Goal: Information Seeking & Learning: Learn about a topic

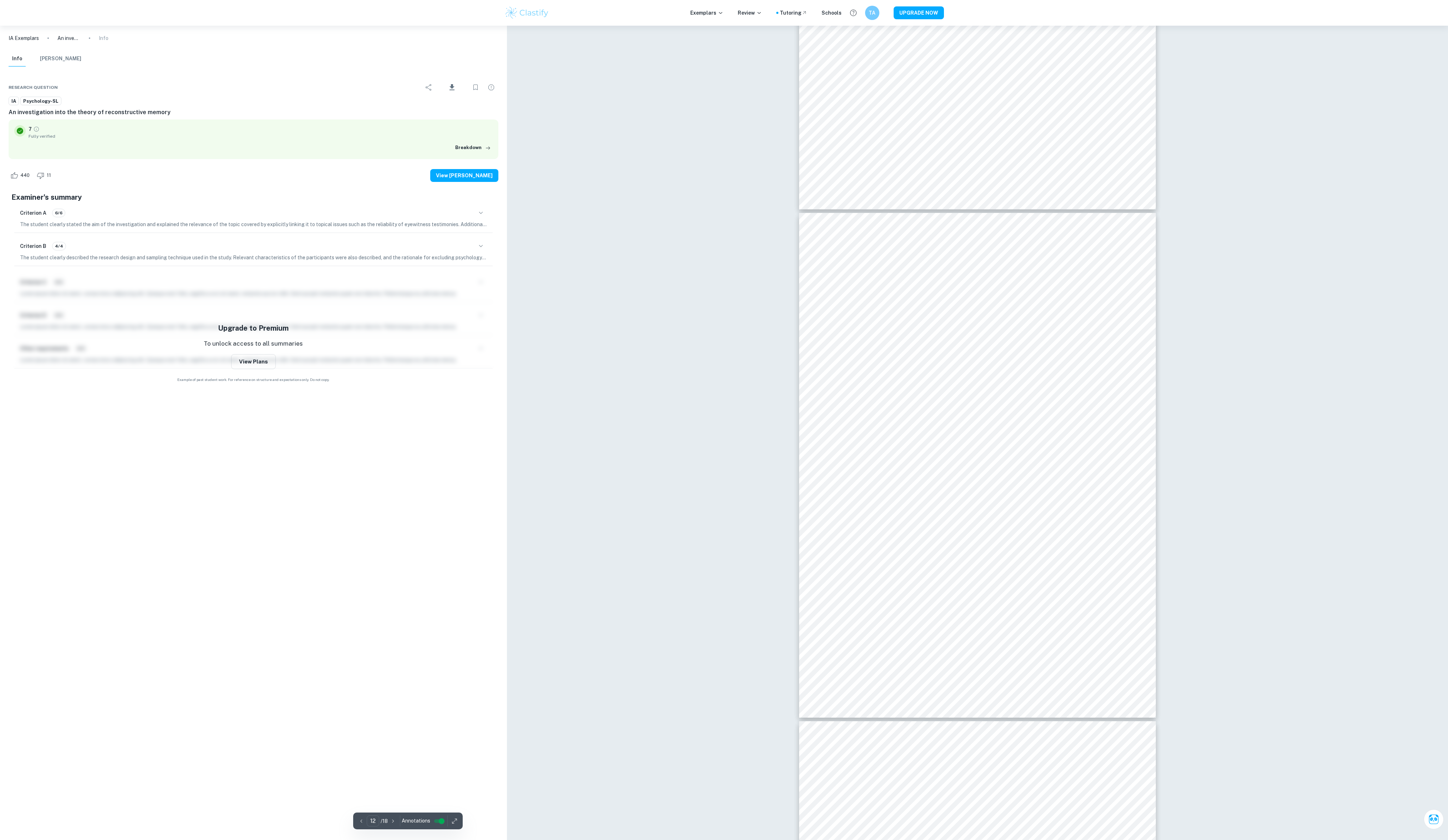
scroll to position [5569, 0]
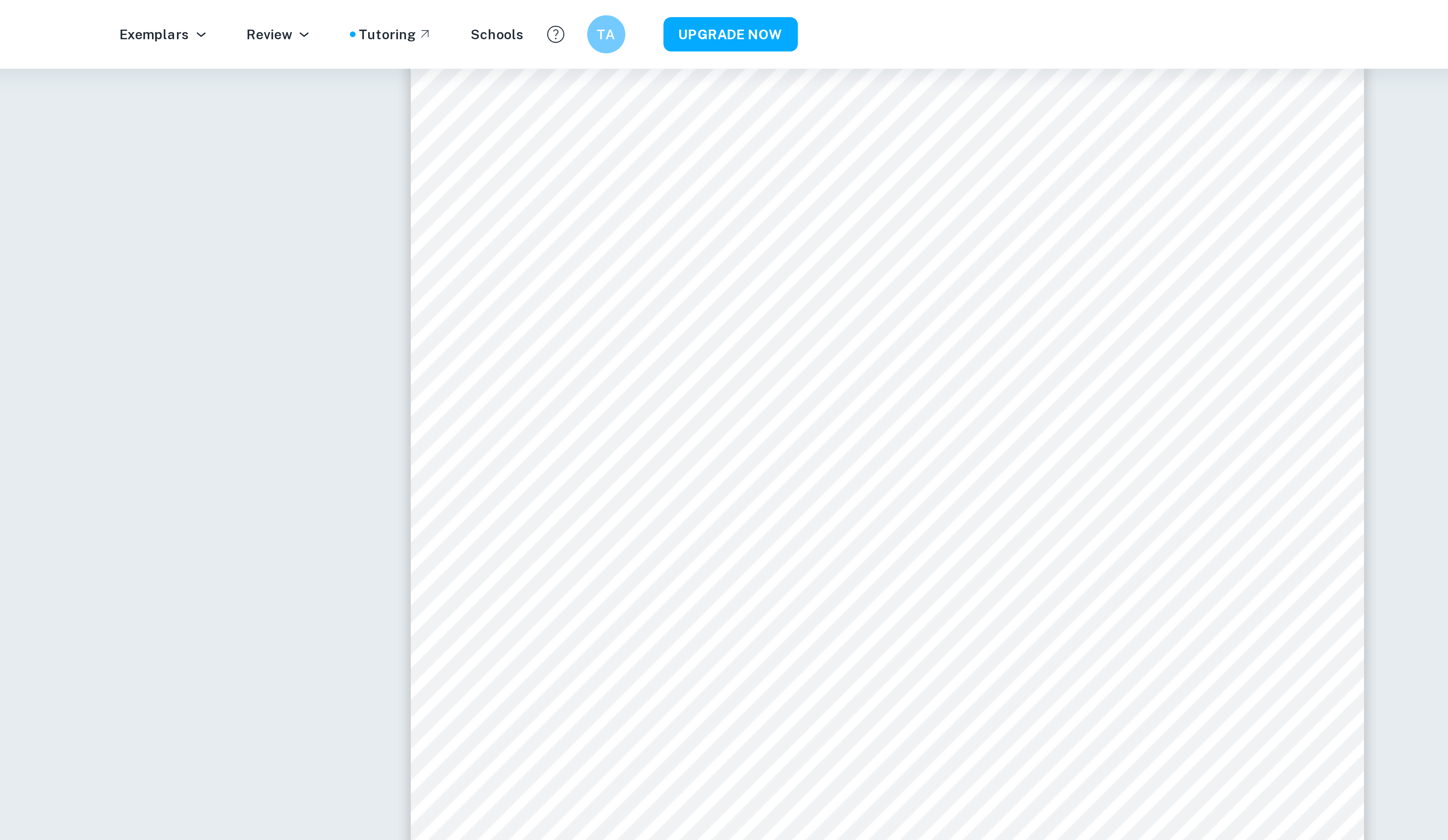
type input "1"
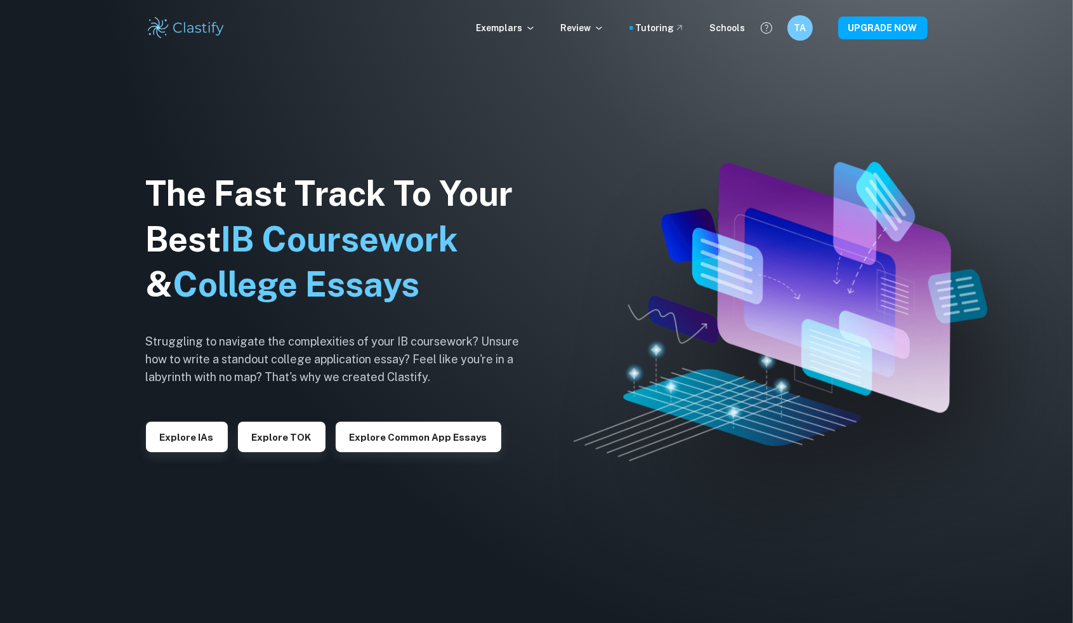
click at [505, 25] on p "Exemplars" at bounding box center [506, 28] width 59 height 14
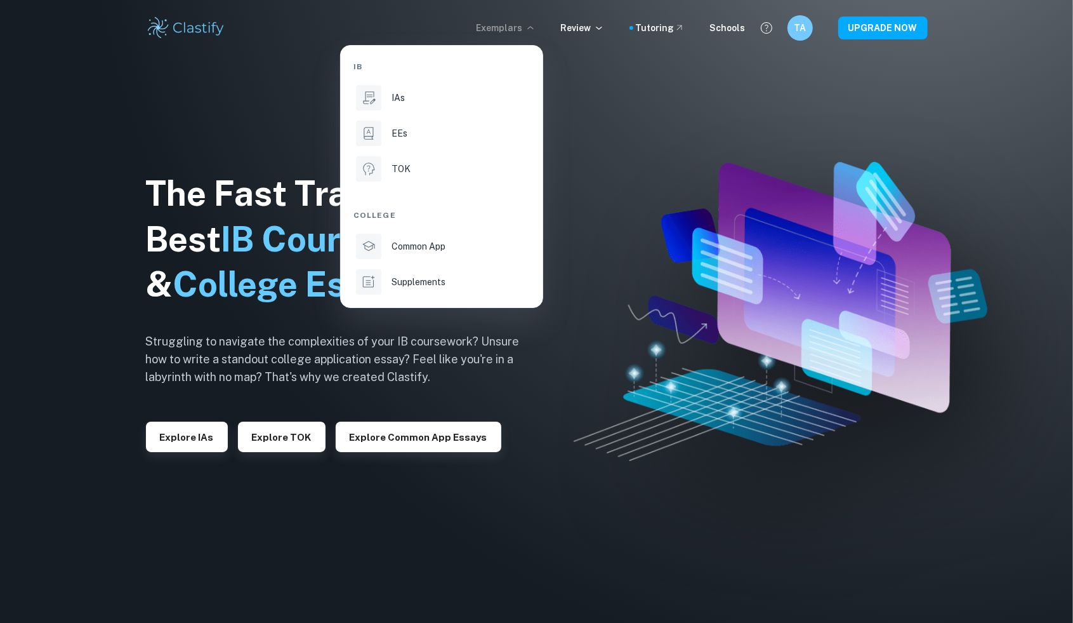
click at [399, 96] on p "IAs" at bounding box center [398, 98] width 13 height 14
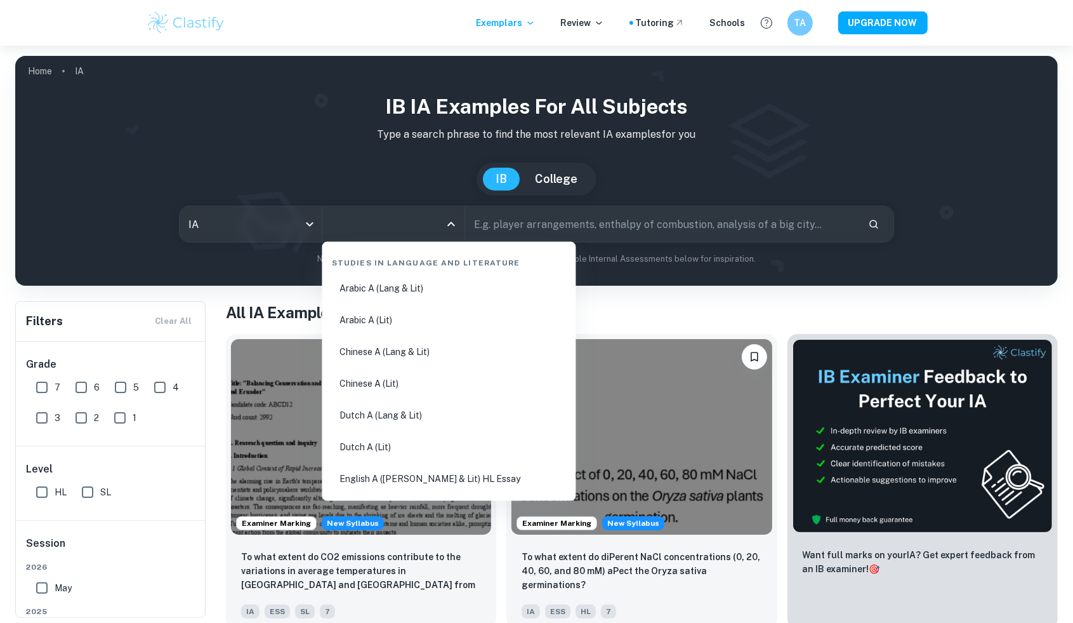
click at [355, 224] on input "All Subjects" at bounding box center [384, 224] width 112 height 24
type input "s"
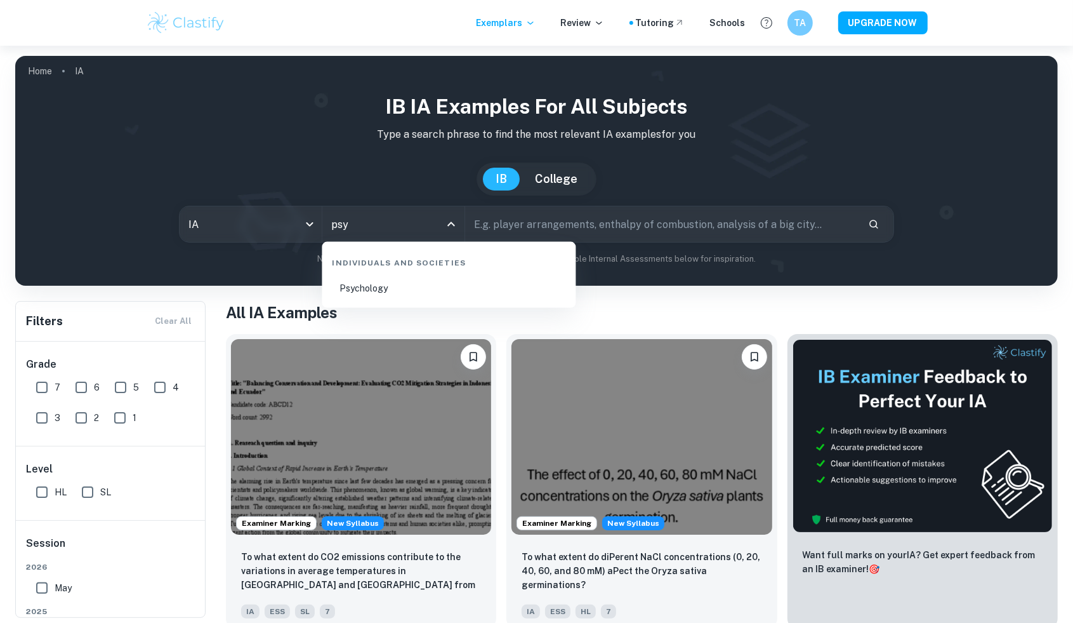
click at [365, 287] on li "Psychology" at bounding box center [449, 288] width 244 height 29
type input "Psychology"
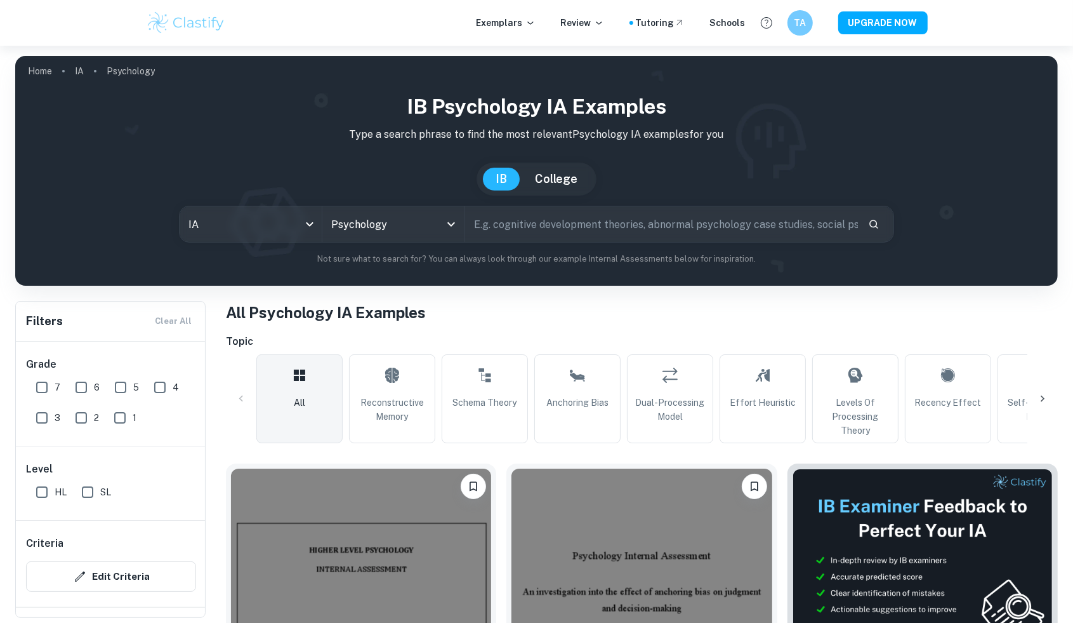
click at [395, 400] on span "Reconstructive Memory" at bounding box center [392, 409] width 75 height 28
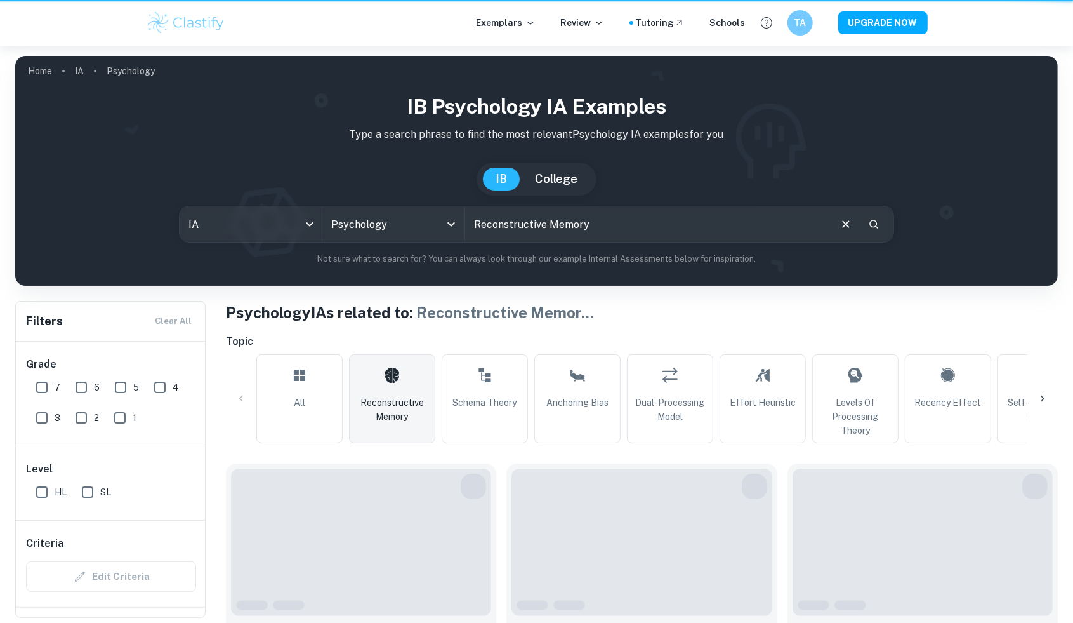
type input "Reconstructive Memory"
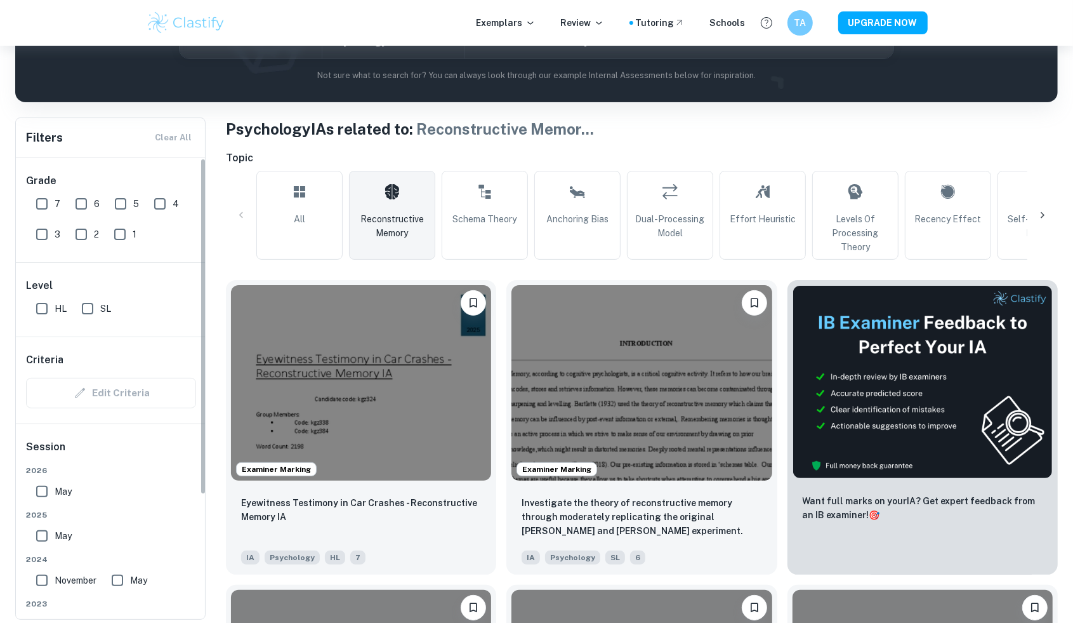
scroll to position [185, 0]
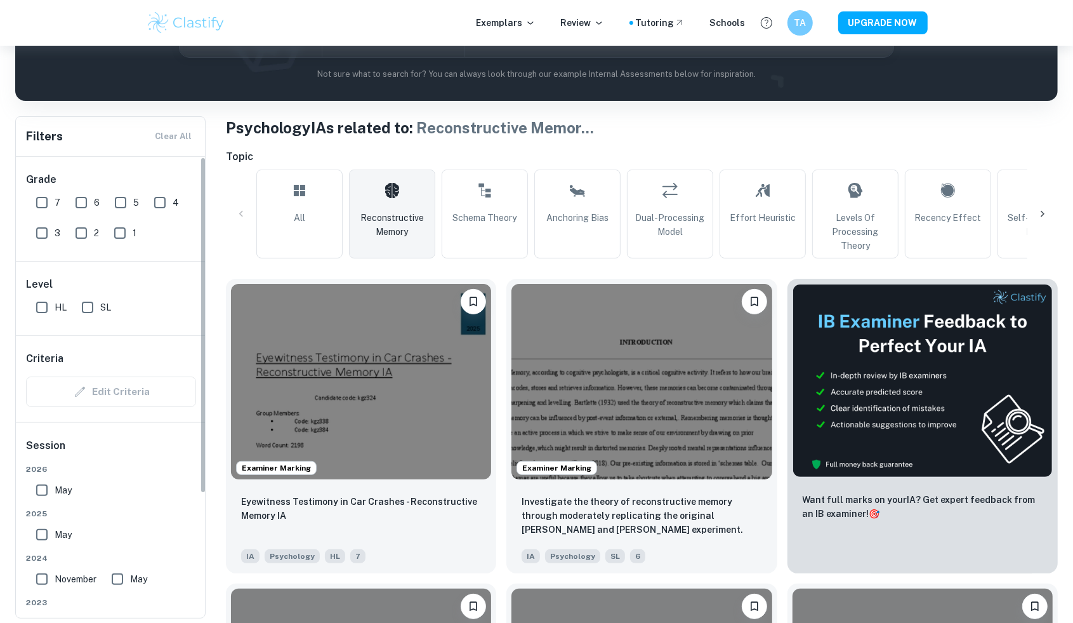
click at [38, 199] on input "7" at bounding box center [41, 202] width 25 height 25
checkbox input "true"
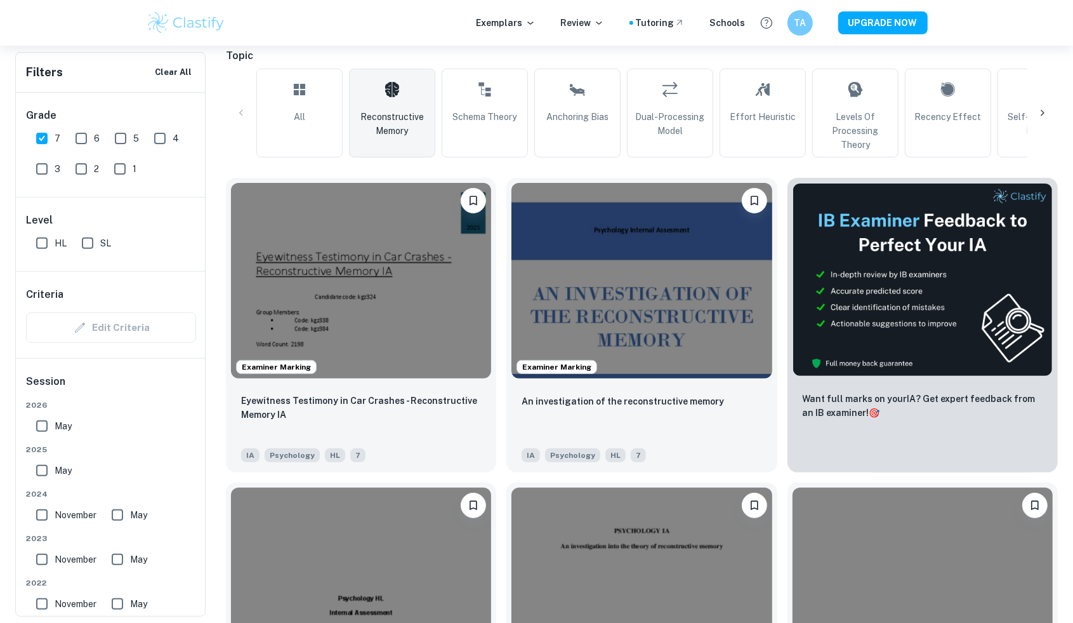
scroll to position [317, 0]
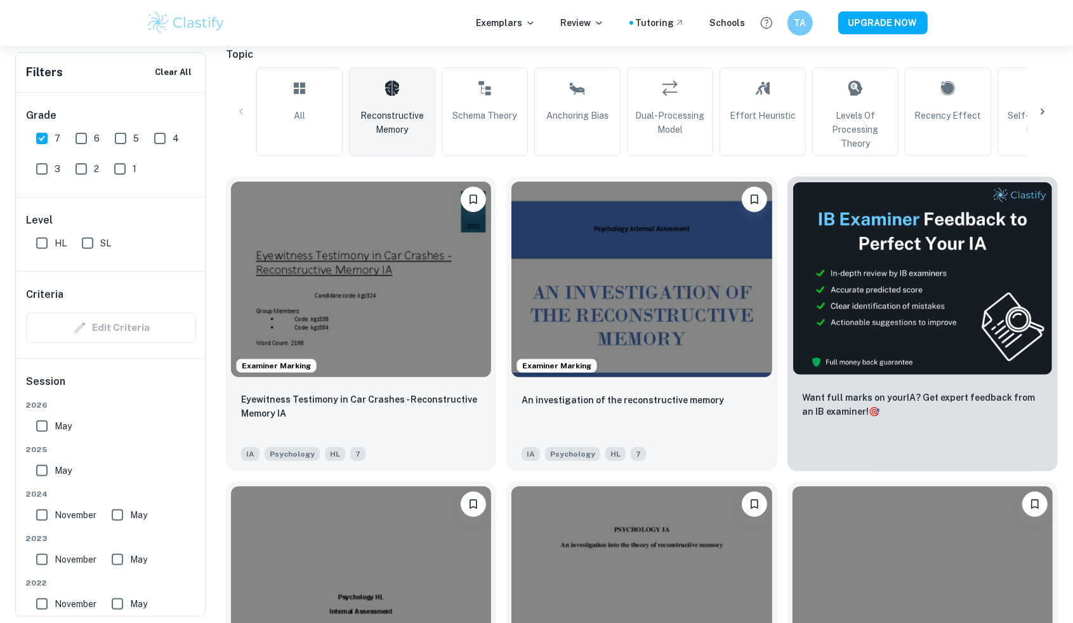
click at [404, 301] on img at bounding box center [361, 279] width 260 height 195
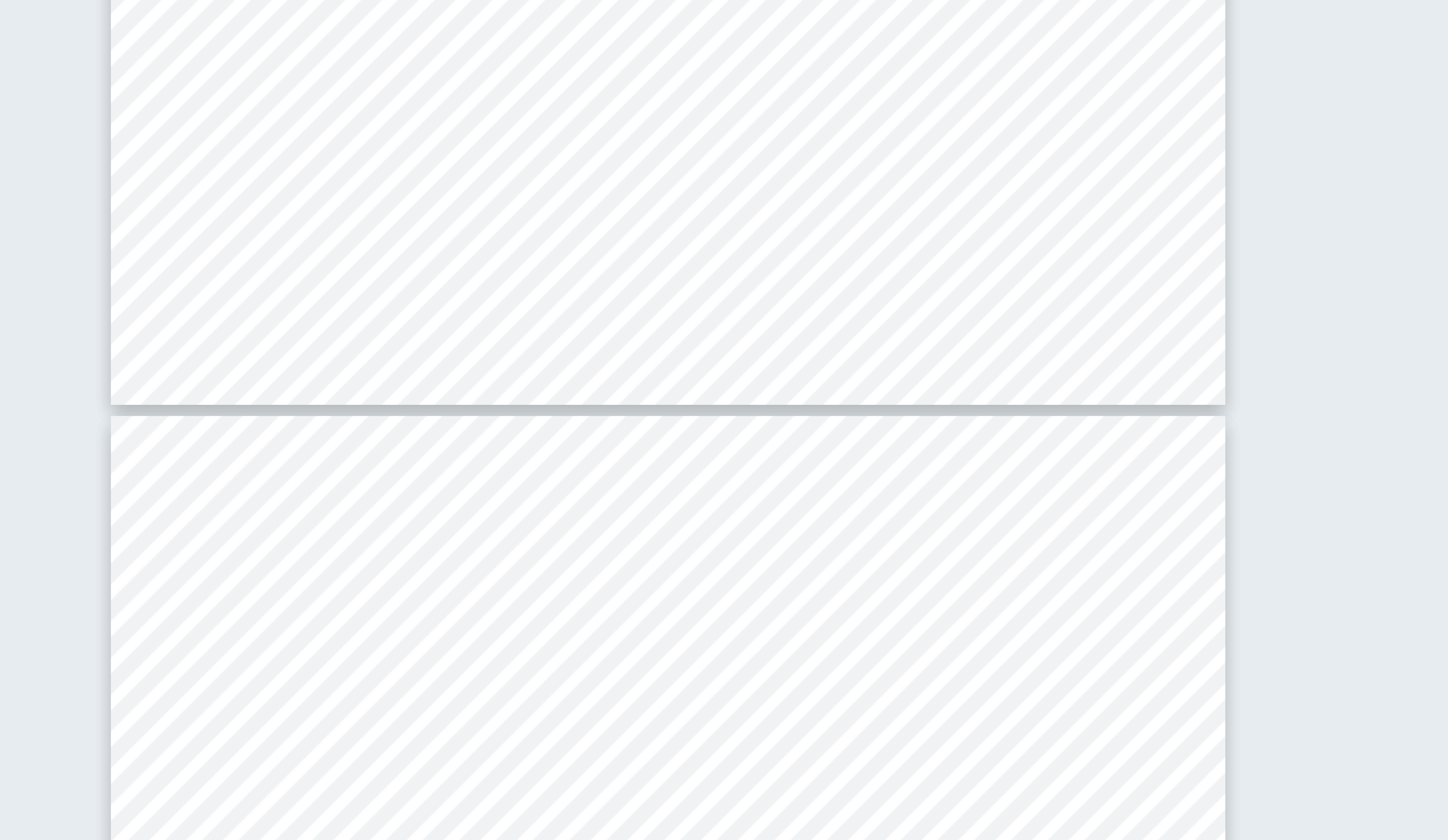
scroll to position [3691, 0]
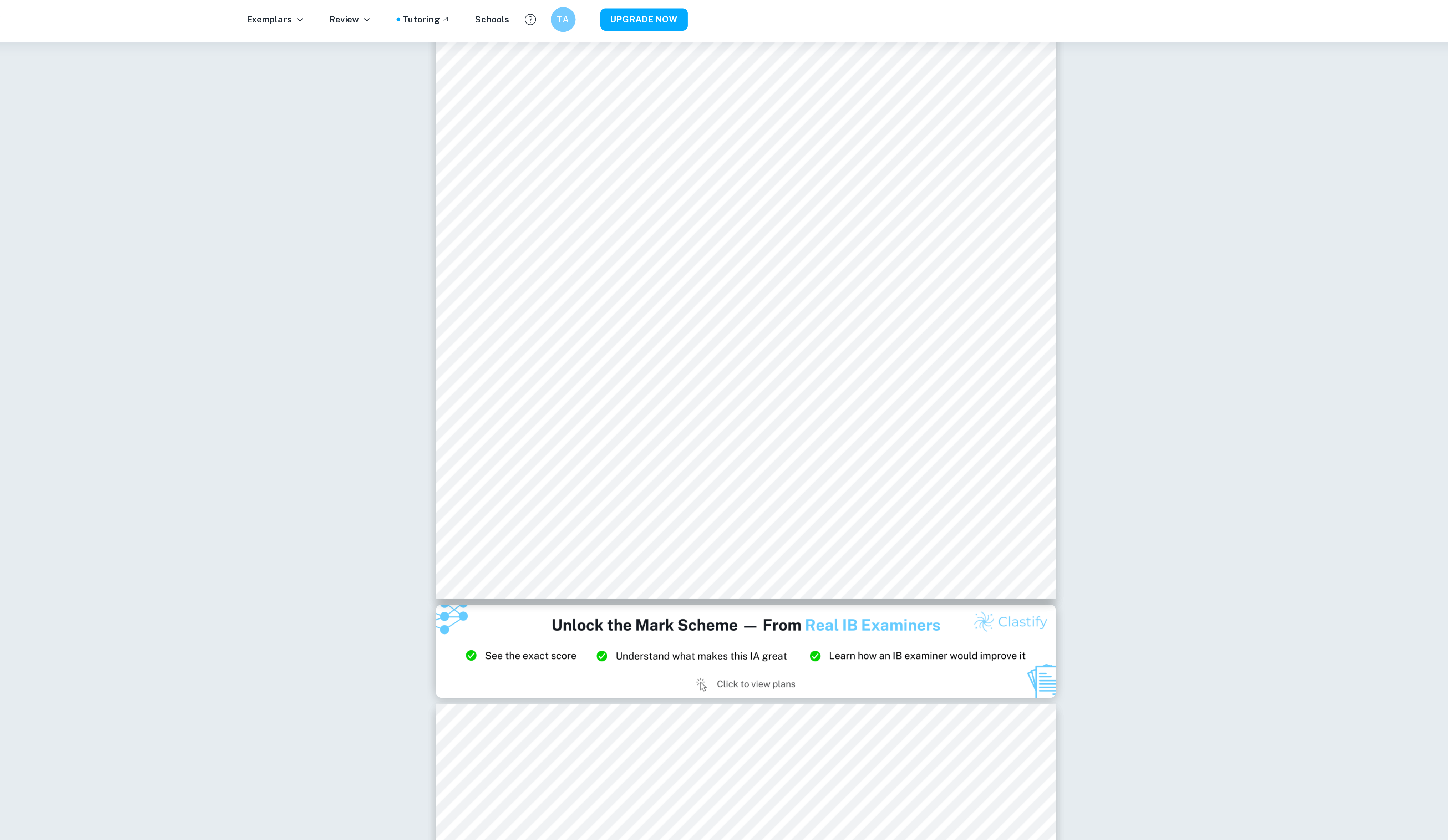
type input "8"
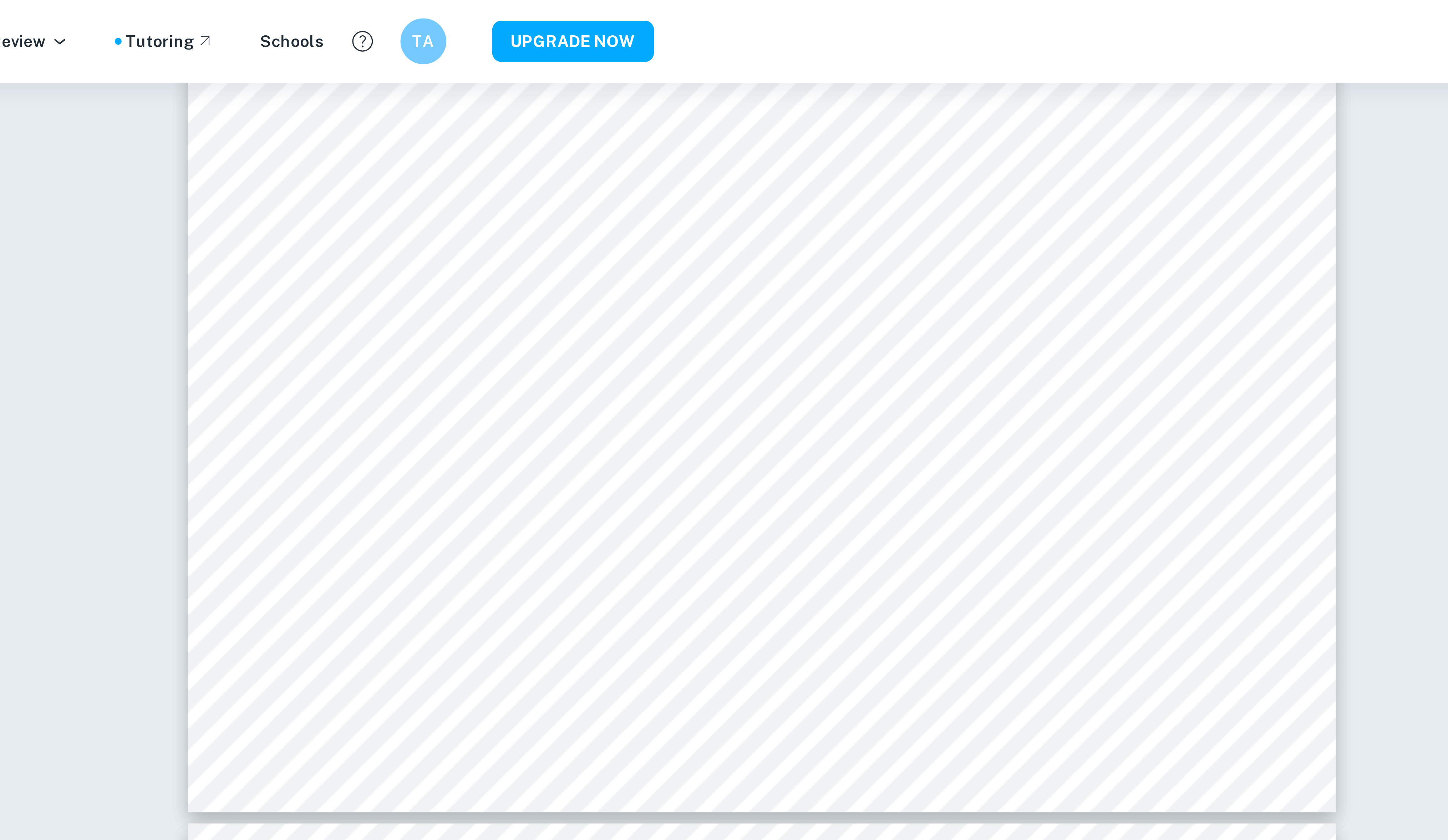
scroll to position [3144, 0]
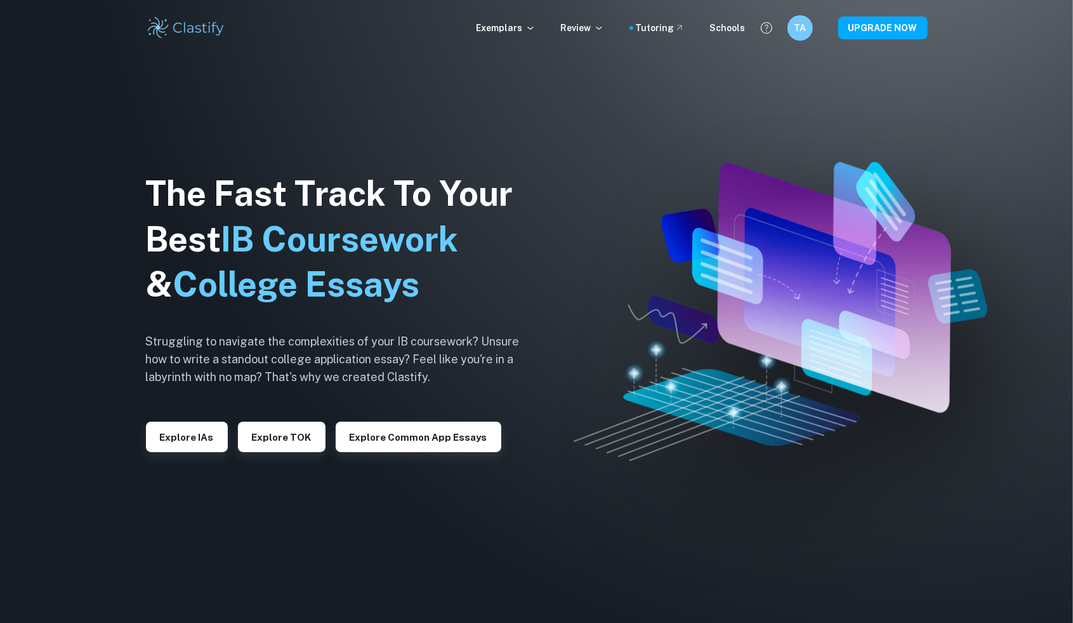
click at [519, 22] on p "Exemplars" at bounding box center [506, 28] width 59 height 14
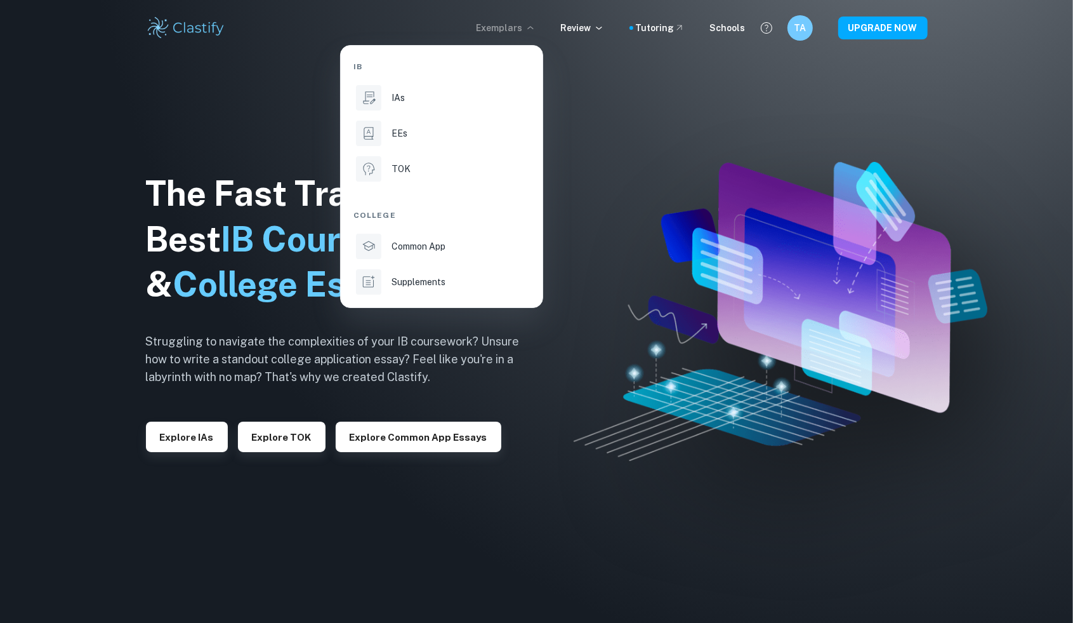
click at [425, 93] on div "IAs" at bounding box center [460, 98] width 136 height 14
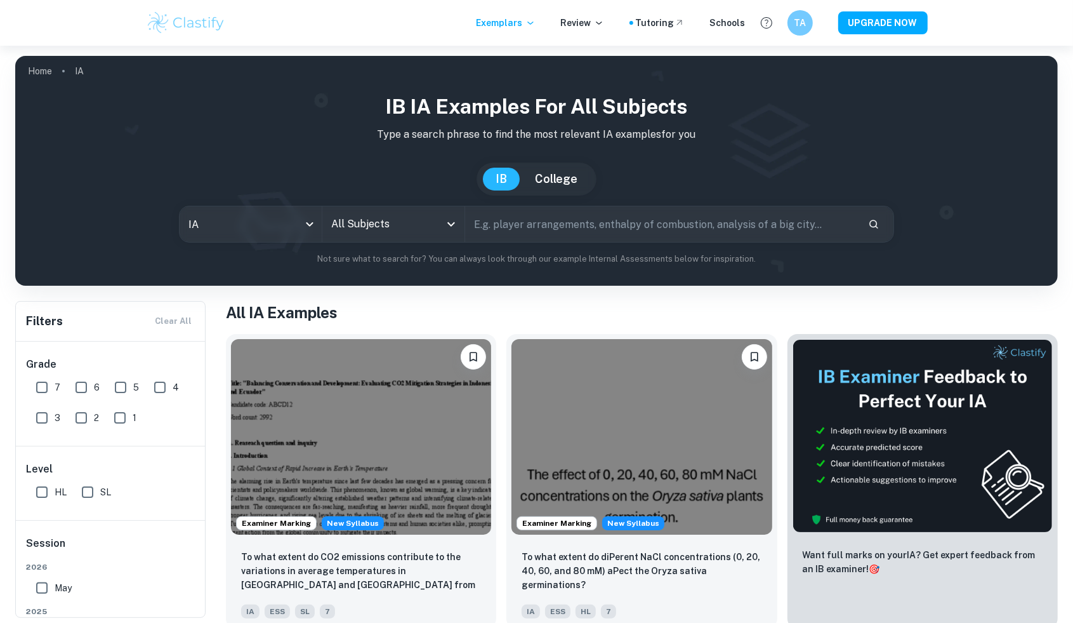
click at [384, 228] on input "All Subjects" at bounding box center [384, 224] width 112 height 24
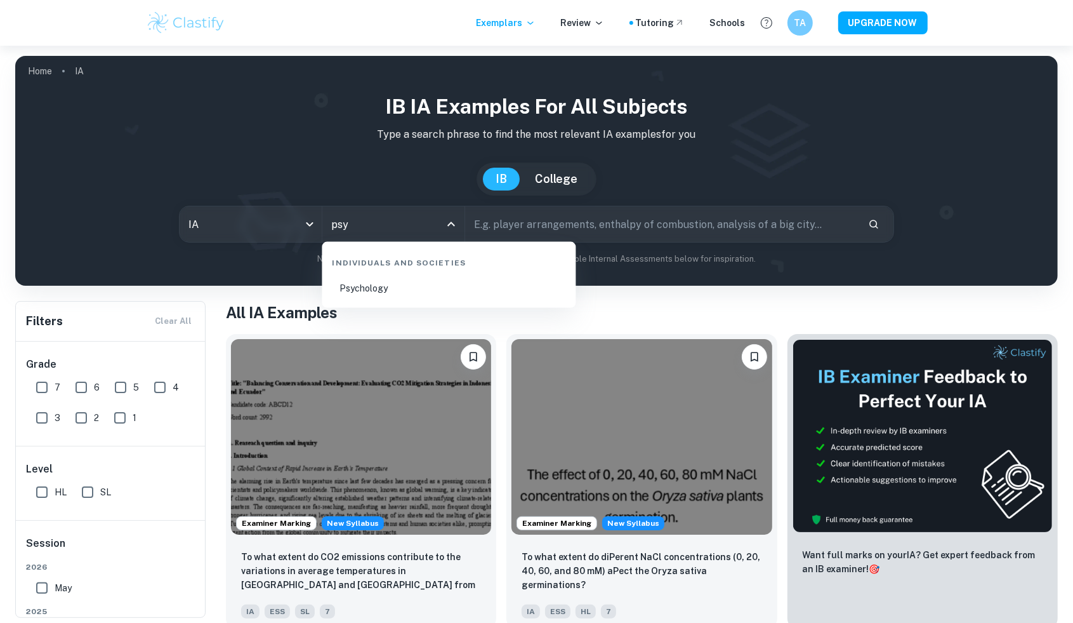
click at [370, 282] on li "Psychology" at bounding box center [449, 288] width 244 height 29
type input "Psychology"
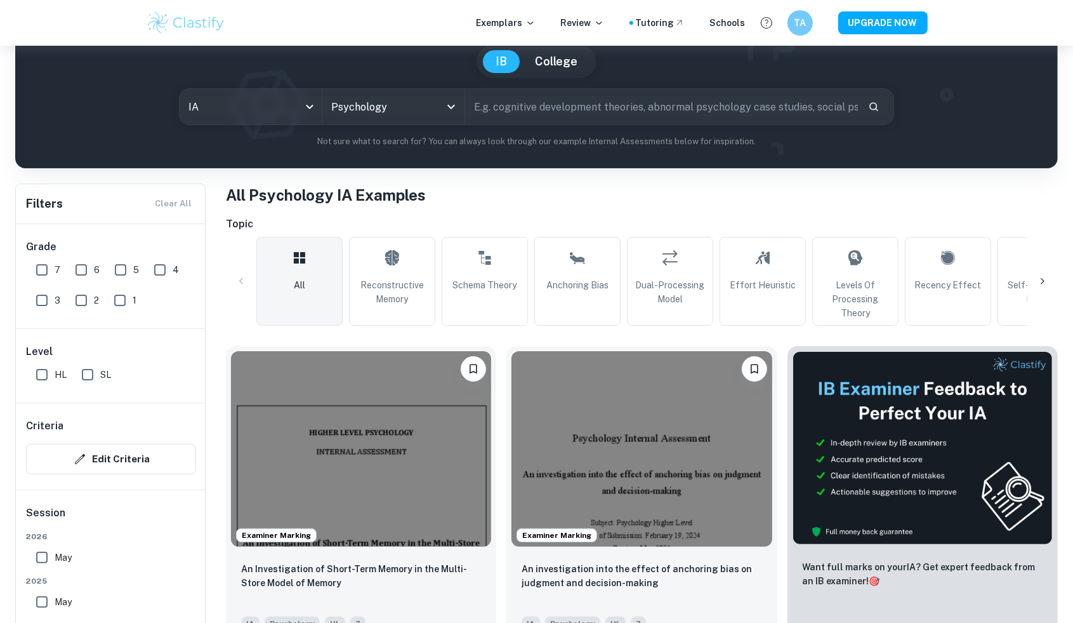
scroll to position [132, 0]
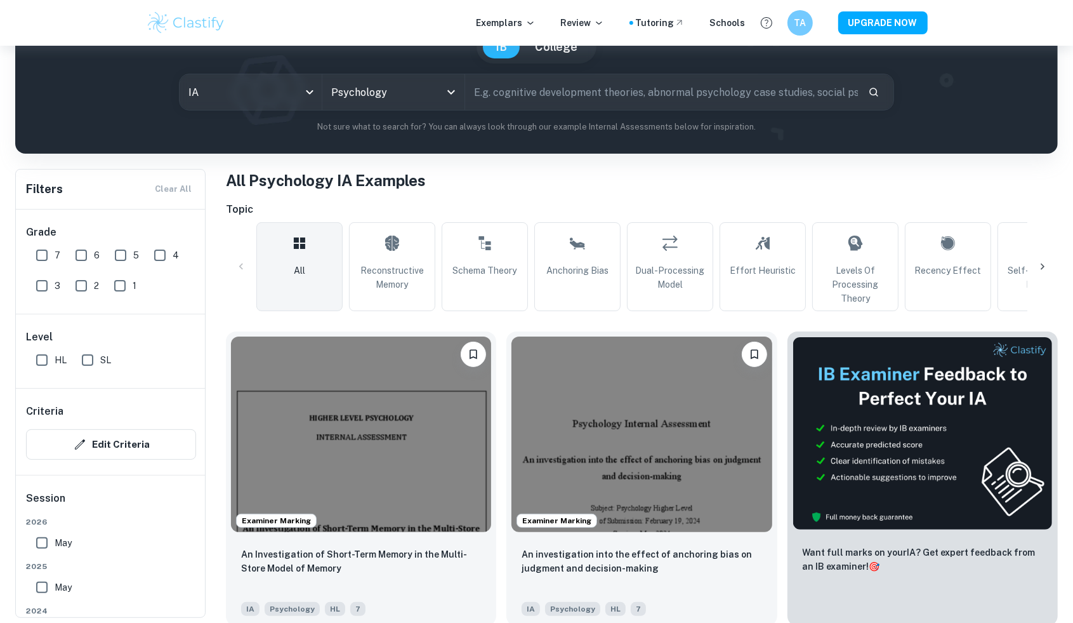
click at [386, 277] on span "Reconstructive Memory" at bounding box center [392, 277] width 75 height 28
type input "Reconstructive Memory"
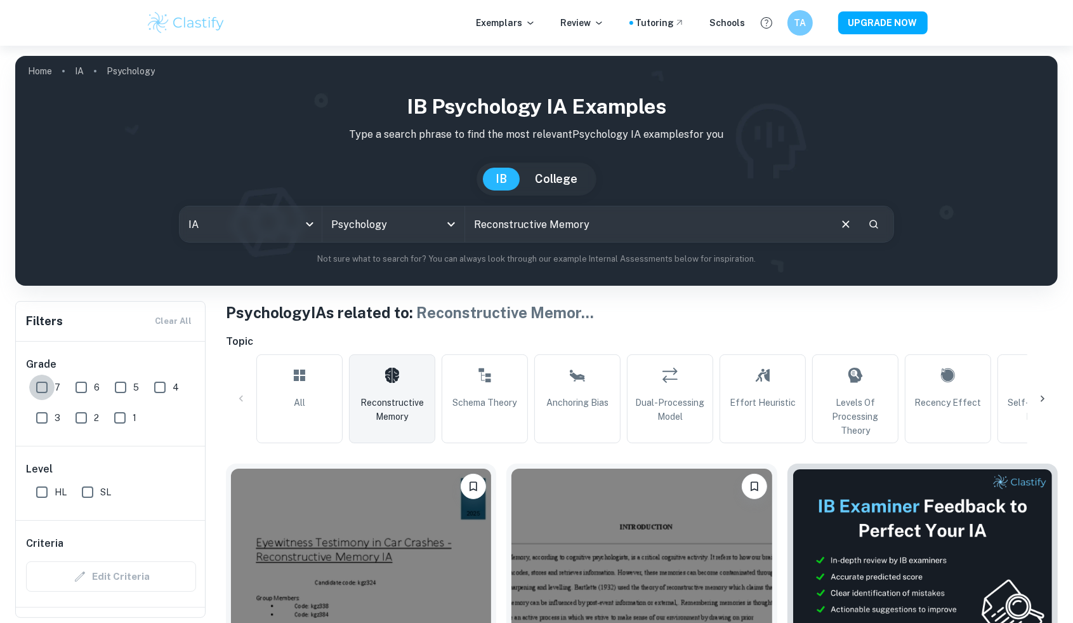
drag, startPoint x: 44, startPoint y: 388, endPoint x: 44, endPoint y: 402, distance: 13.3
click at [44, 402] on div "7 6 5 4 3 2 1" at bounding box center [118, 399] width 175 height 61
click at [36, 392] on input "7" at bounding box center [41, 386] width 25 height 25
checkbox input "true"
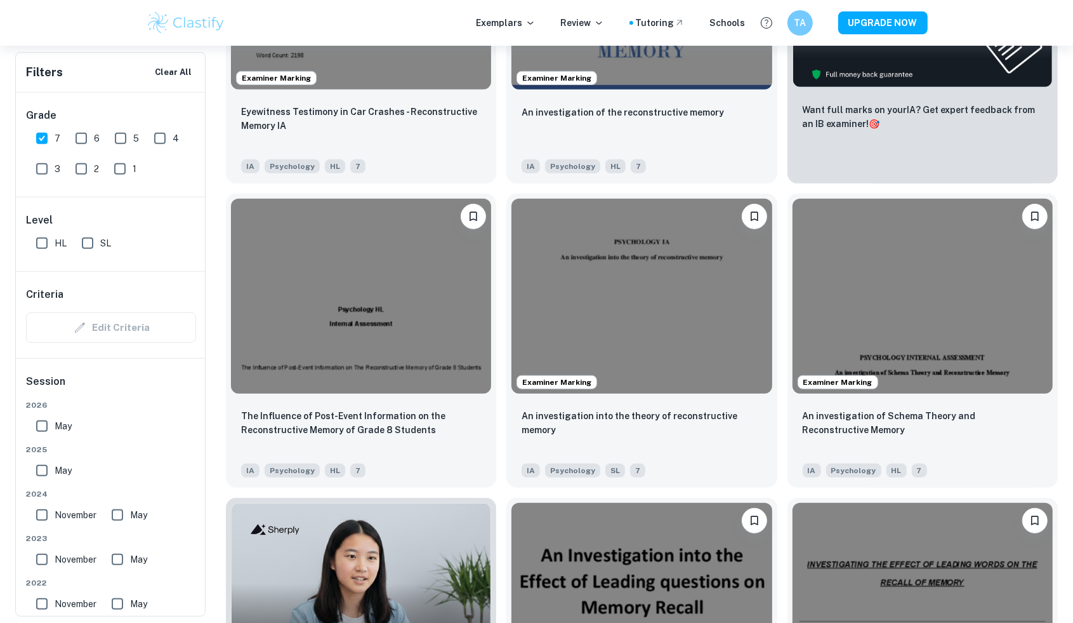
scroll to position [608, 0]
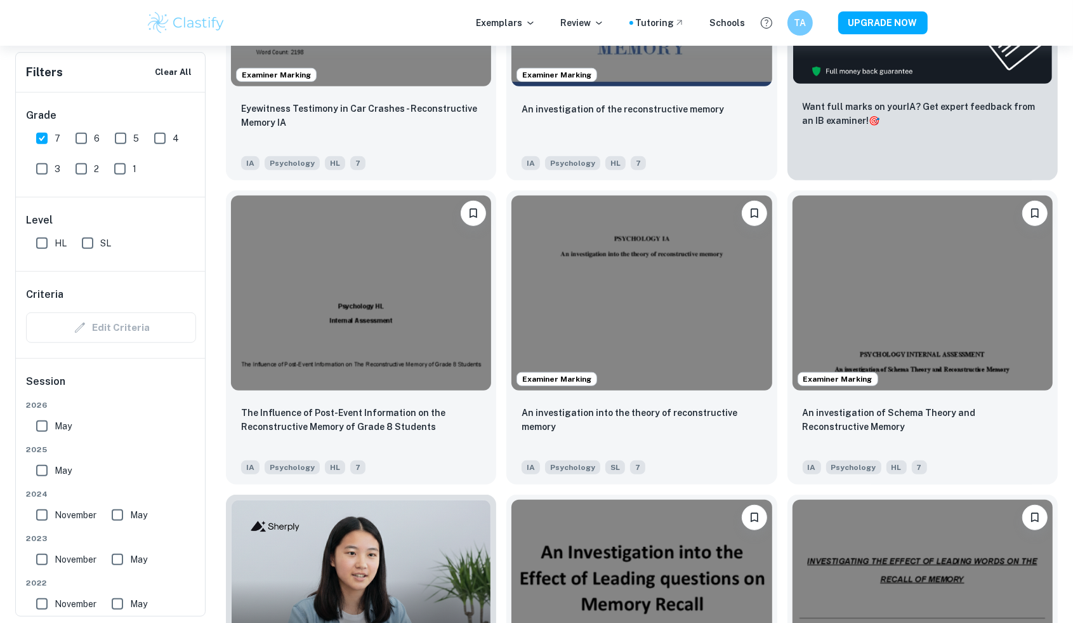
click at [414, 303] on img at bounding box center [361, 292] width 260 height 195
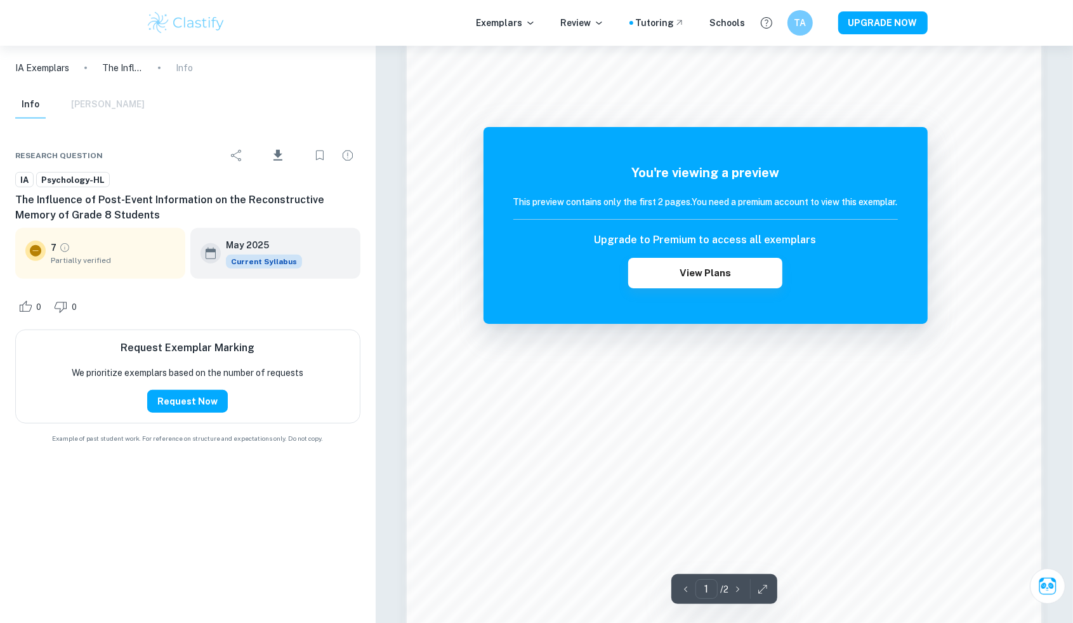
scroll to position [1084, 0]
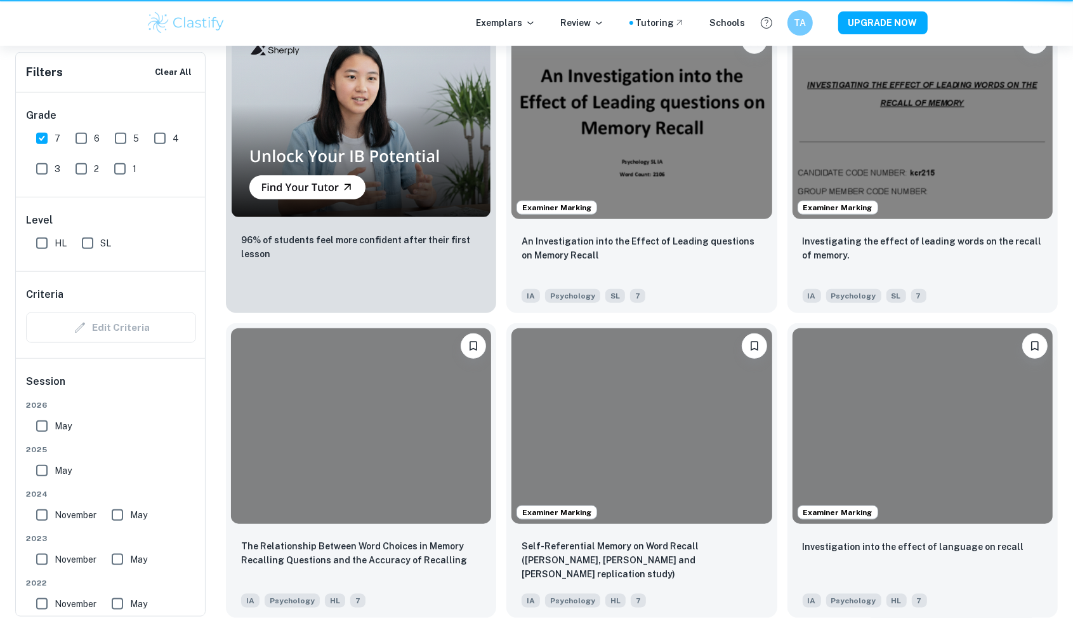
scroll to position [608, 0]
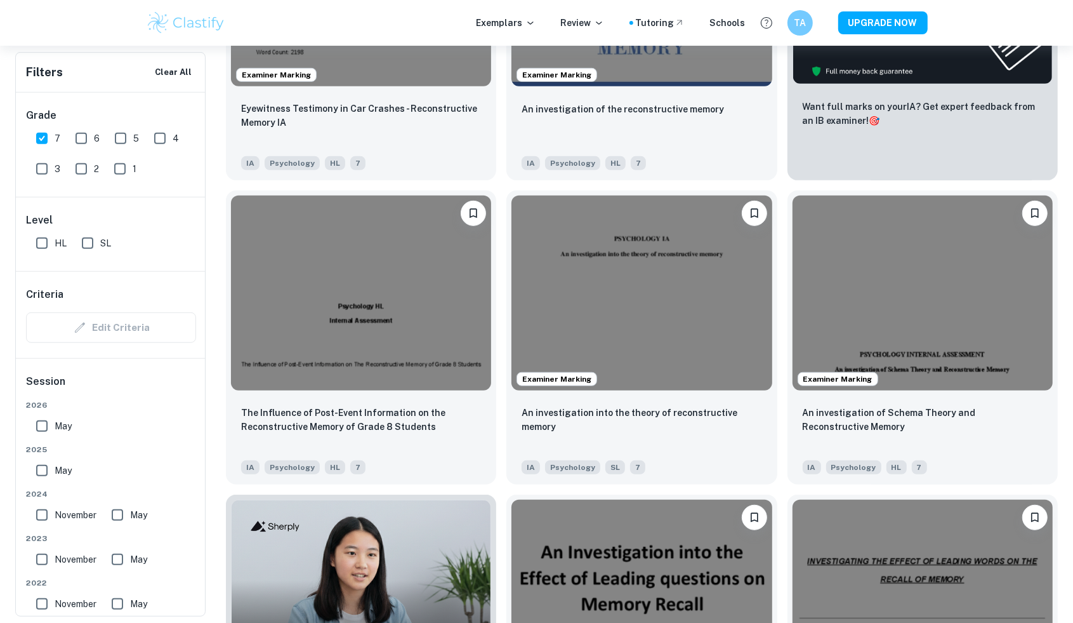
click at [647, 282] on img at bounding box center [642, 292] width 260 height 195
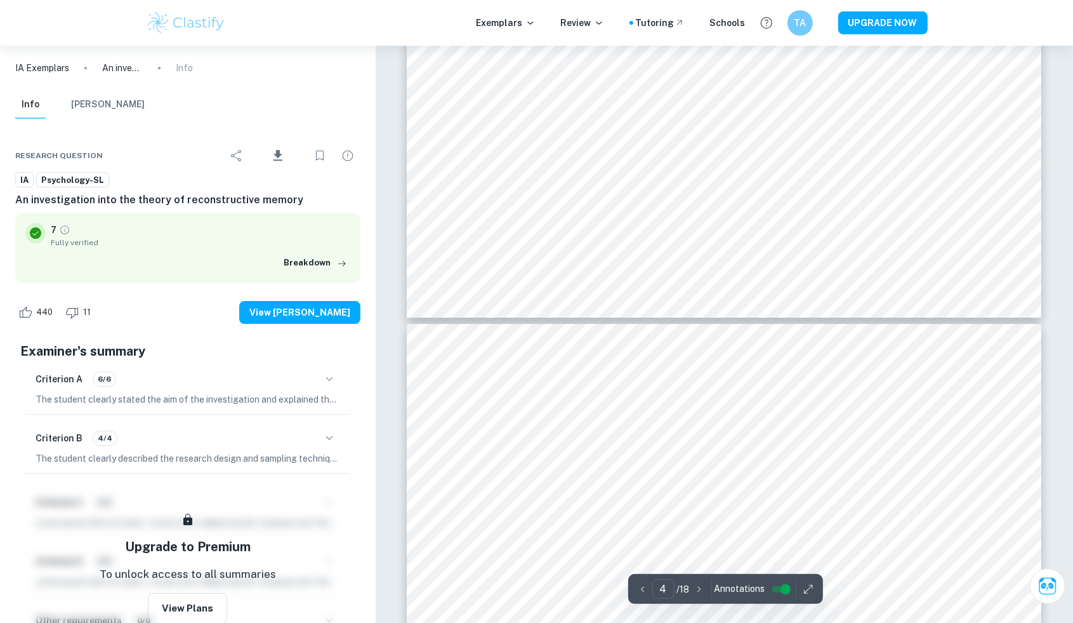
type input "5"
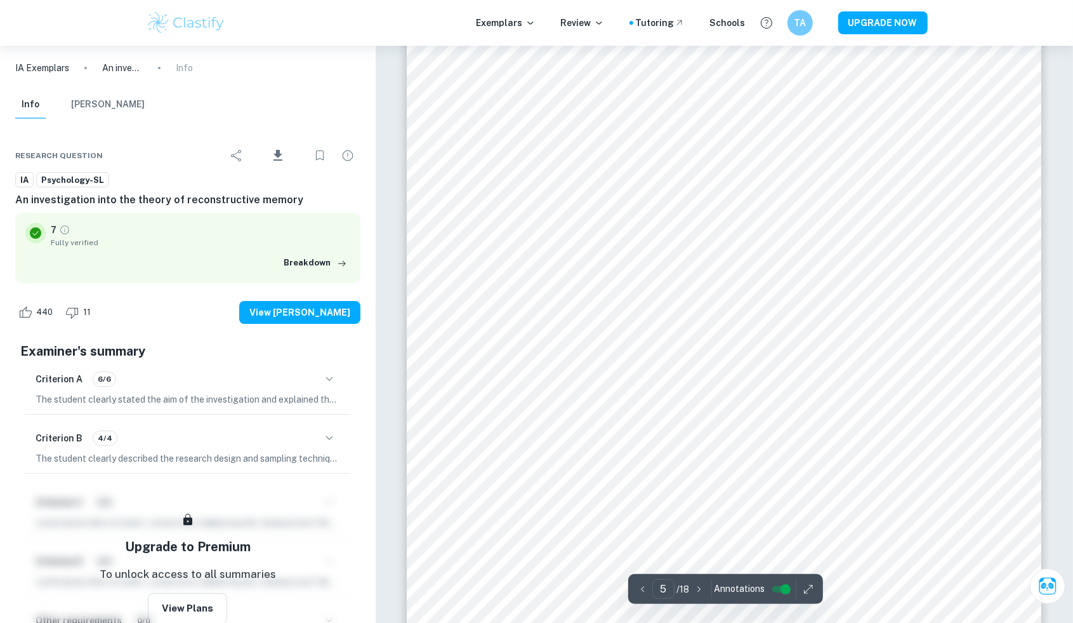
scroll to position [3913, 0]
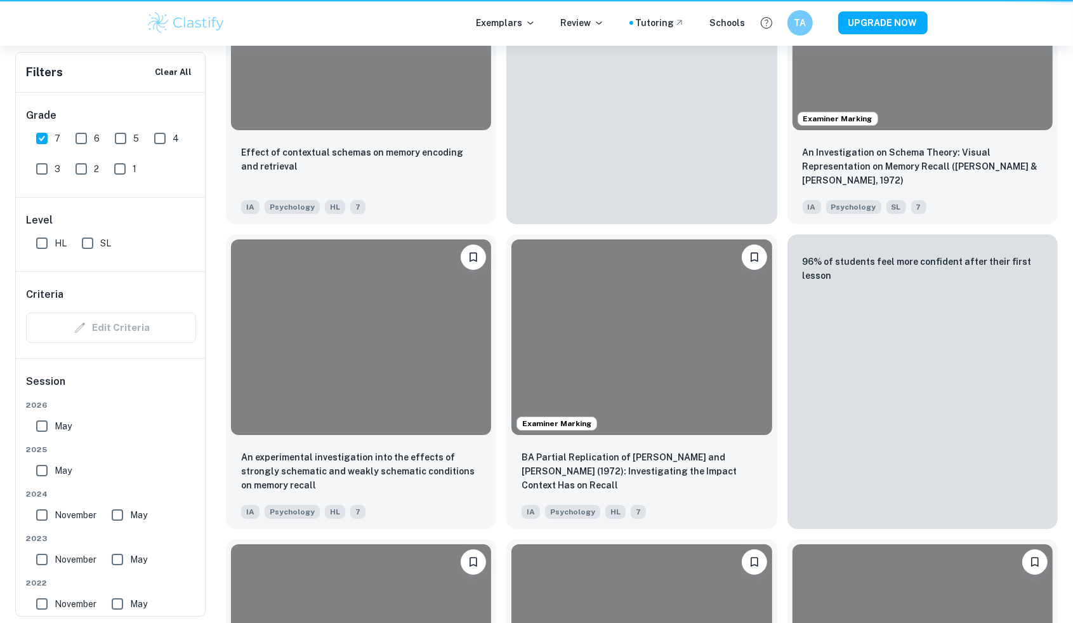
scroll to position [608, 0]
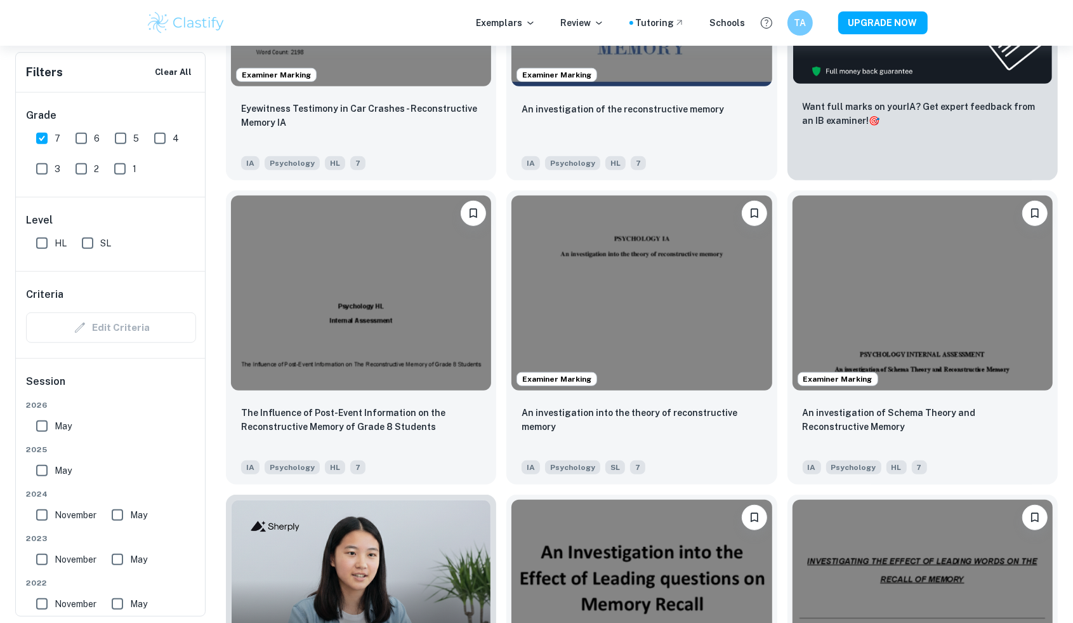
click at [1024, 346] on img at bounding box center [923, 292] width 260 height 195
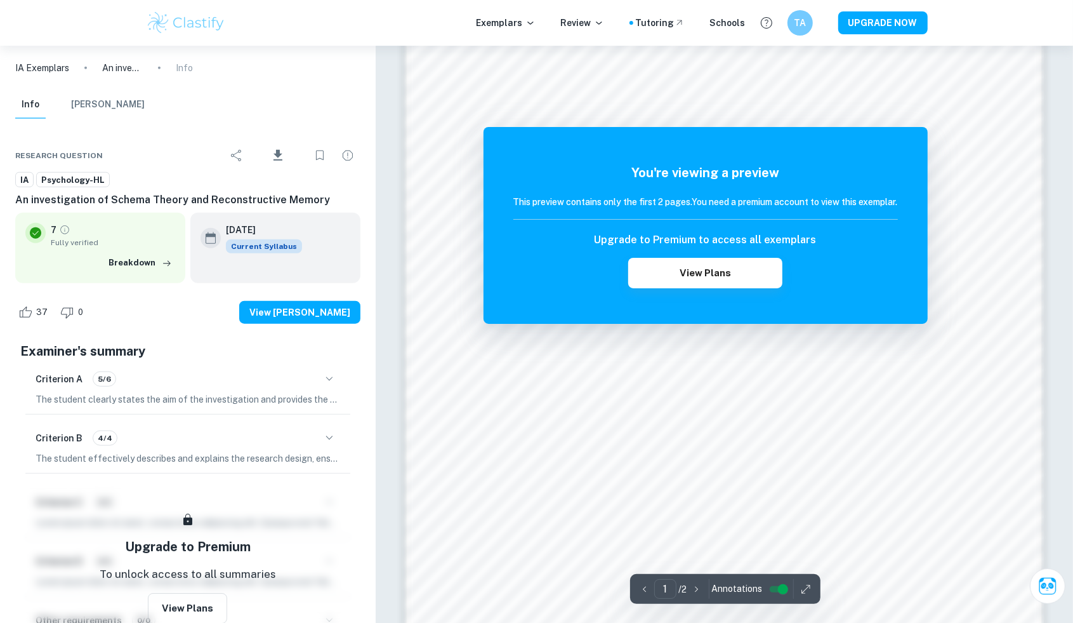
scroll to position [1172, 0]
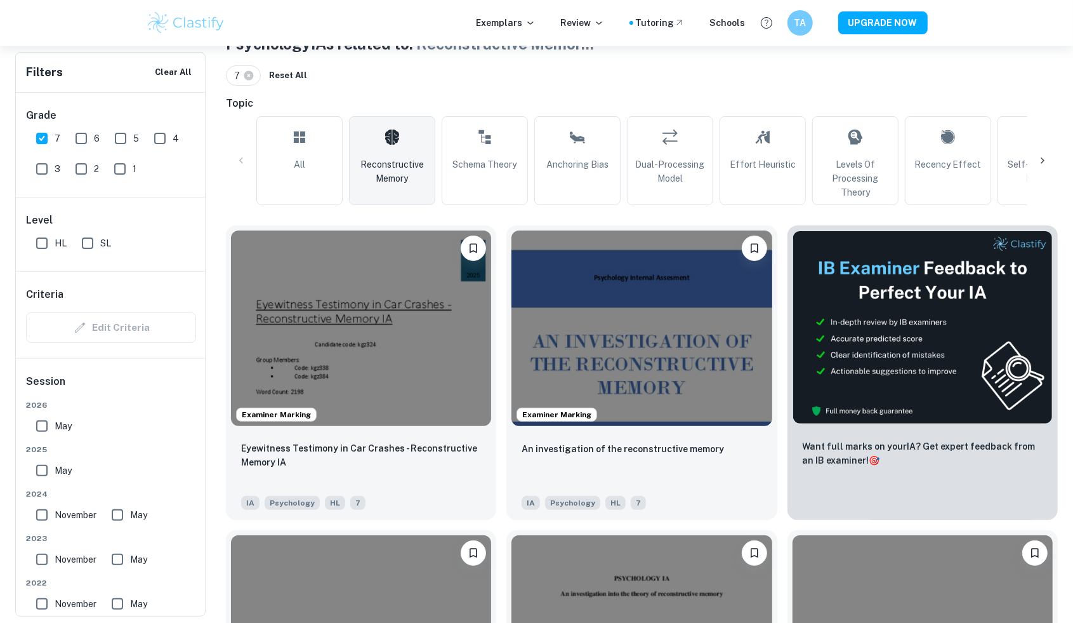
scroll to position [264, 0]
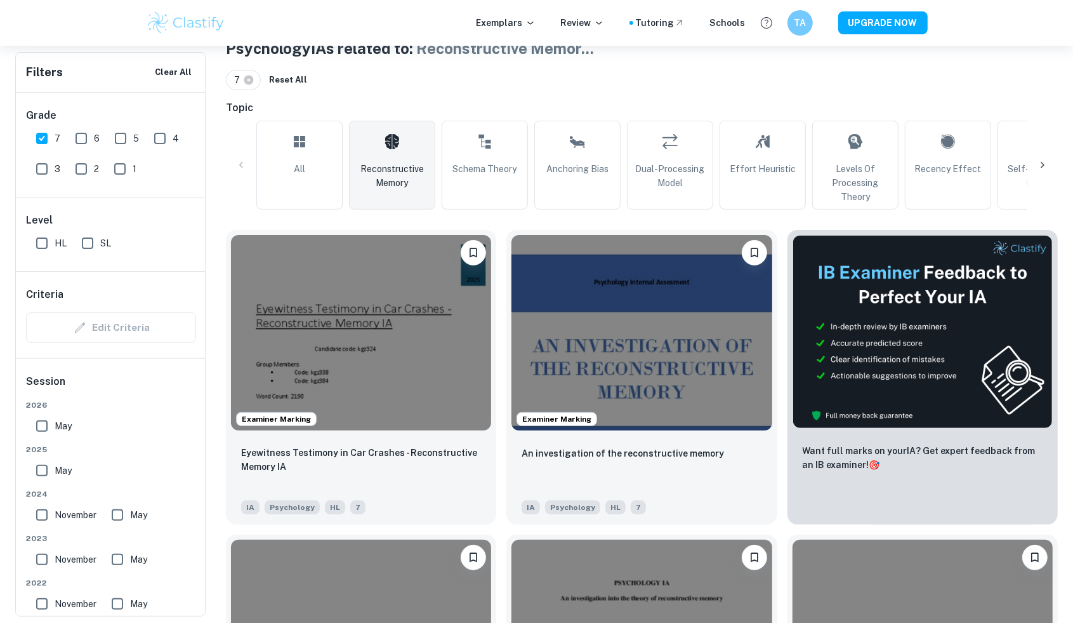
click at [666, 324] on img at bounding box center [642, 332] width 260 height 195
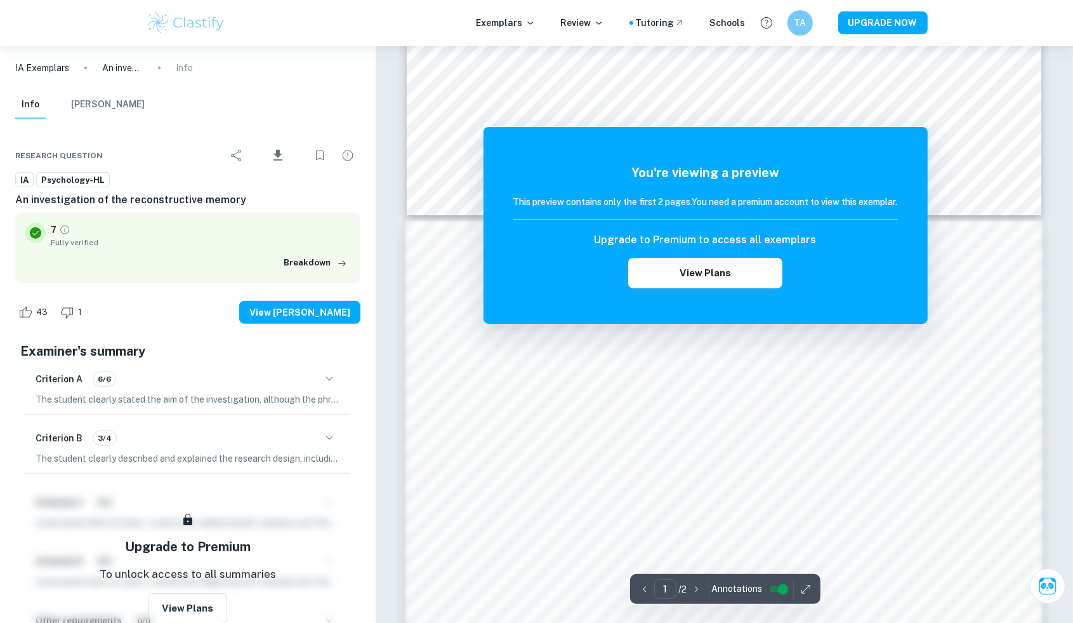
scroll to position [1031, 0]
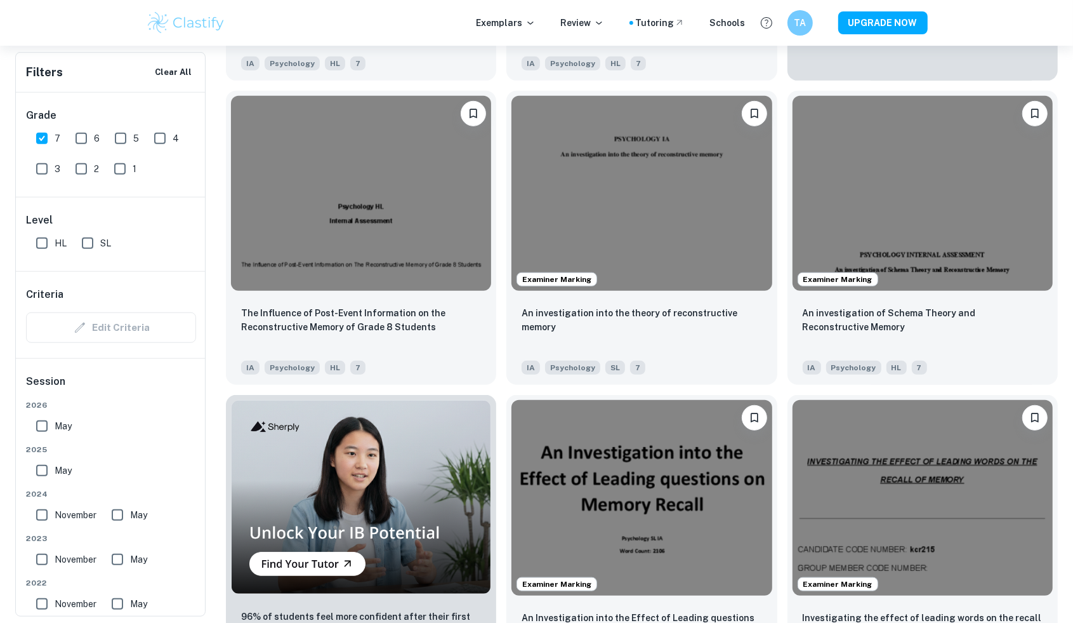
scroll to position [740, 0]
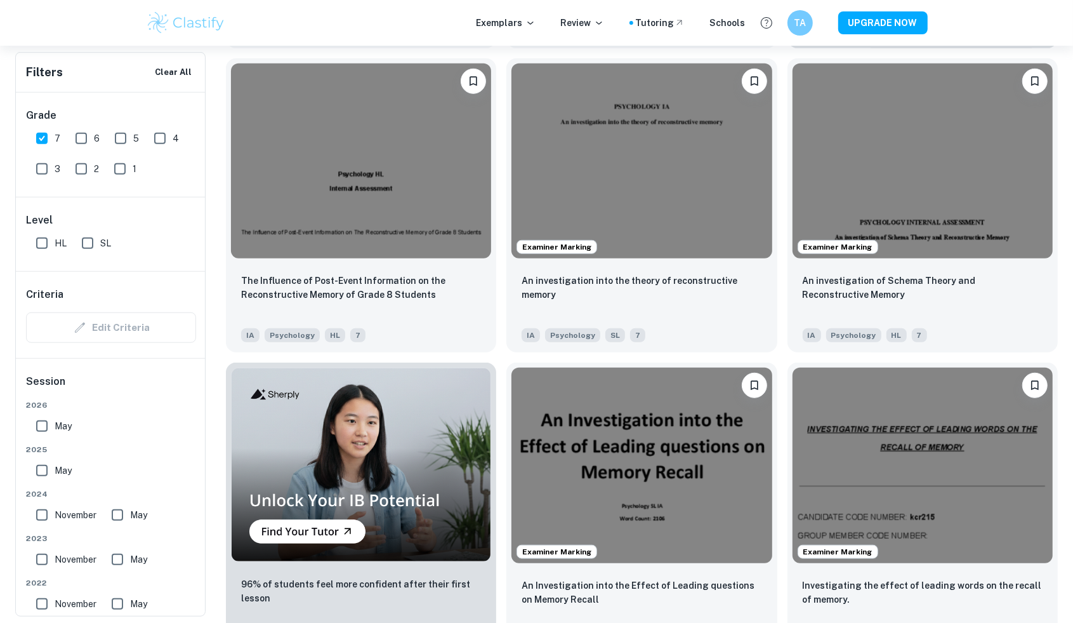
click at [659, 427] on img at bounding box center [642, 464] width 260 height 195
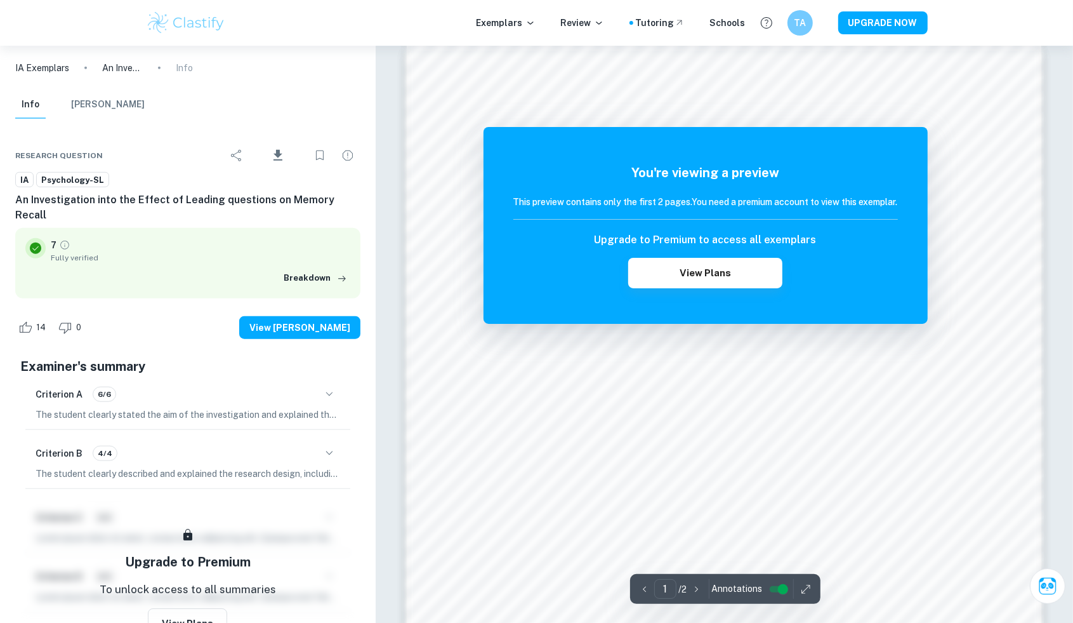
scroll to position [925, 0]
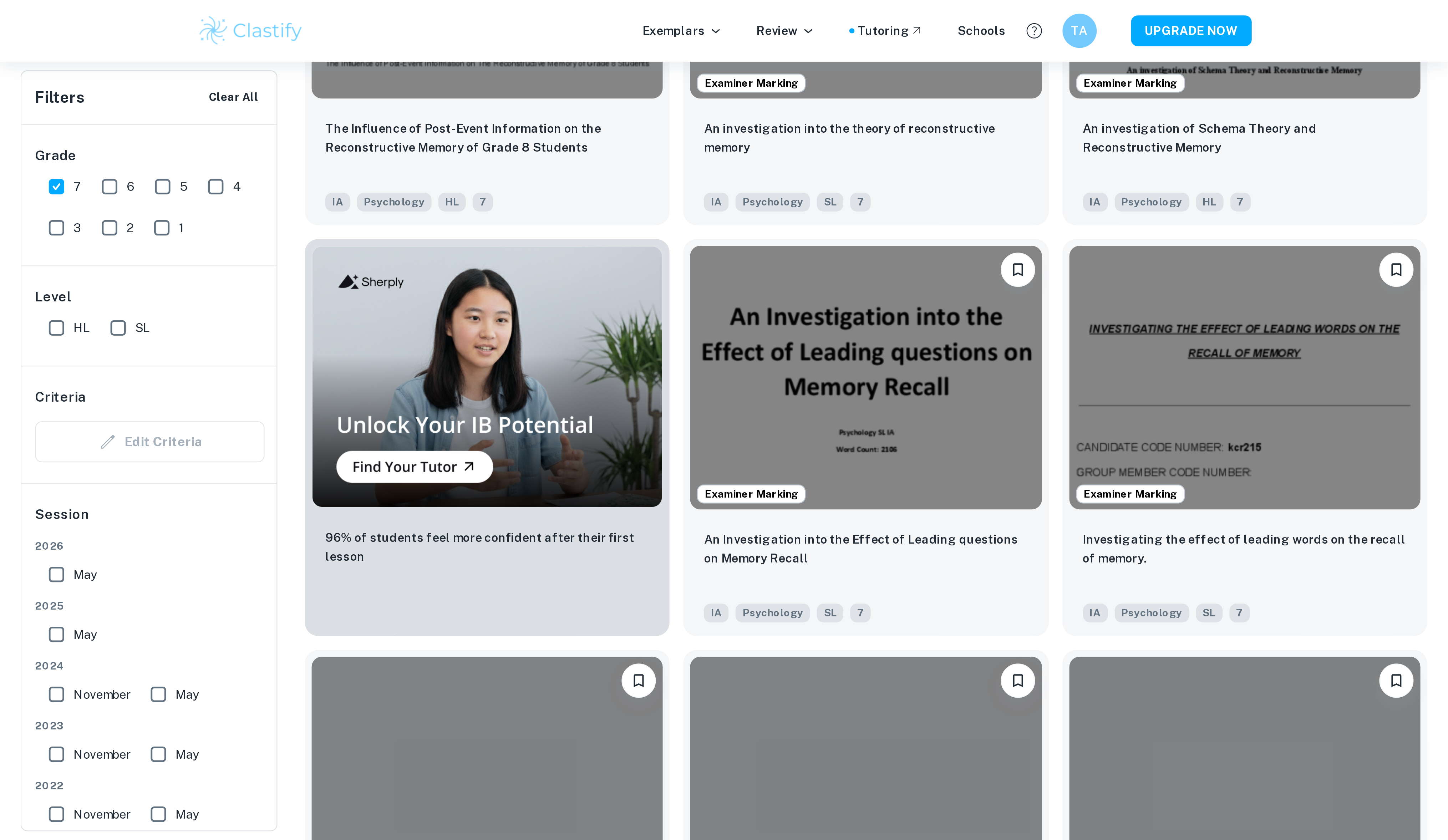
scroll to position [416, 0]
